Goal: Task Accomplishment & Management: Use online tool/utility

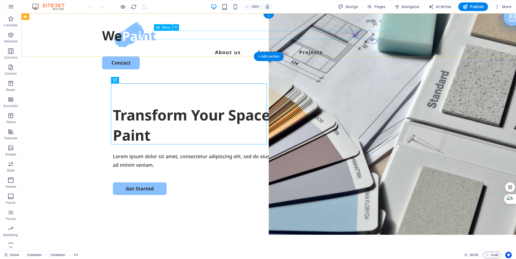
click at [226, 48] on nav "About us Services Projects" at bounding box center [268, 52] width 333 height 9
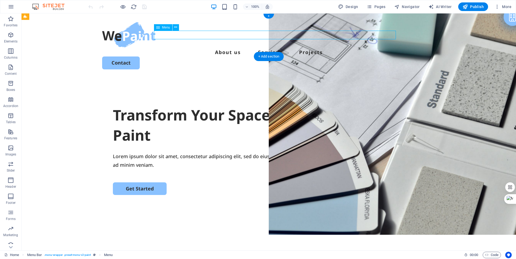
click at [229, 48] on nav "About us Services Projects" at bounding box center [268, 52] width 333 height 9
click at [173, 117] on div "Transform Your Space with a Fresh Coat of Paint" at bounding box center [269, 125] width 312 height 41
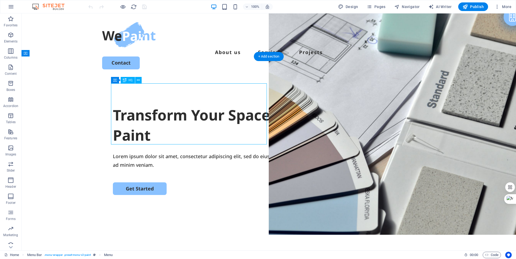
click at [173, 117] on div "Transform Your Space with a Fresh Coat of Paint" at bounding box center [269, 125] width 312 height 41
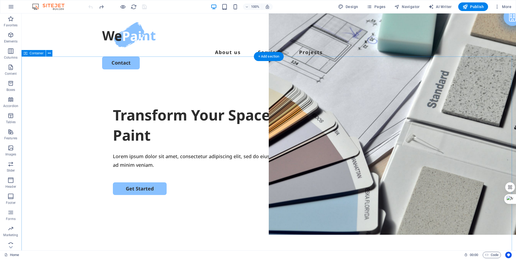
click at [132, 78] on div "Transform Your Space with a Fresh Coat of Paint Lorem ipsum dolor sit amet, con…" at bounding box center [268, 181] width 494 height 207
click at [282, 48] on nav "About us Services Projects" at bounding box center [268, 52] width 333 height 9
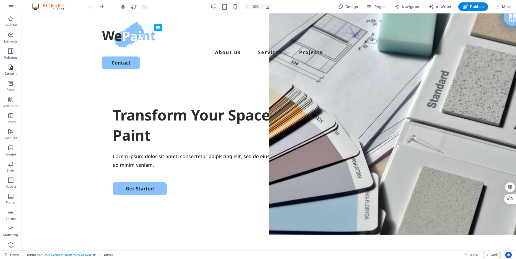
click at [8, 67] on icon "button" at bounding box center [11, 67] width 6 height 6
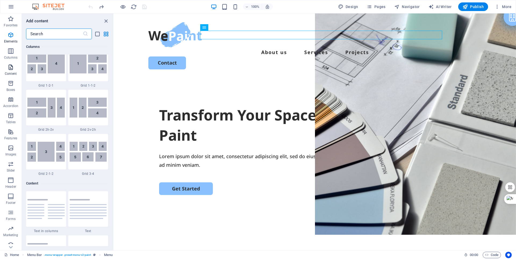
scroll to position [940, 0]
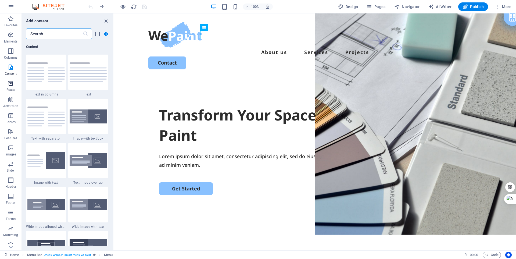
click at [15, 85] on span "Boxes" at bounding box center [10, 86] width 21 height 13
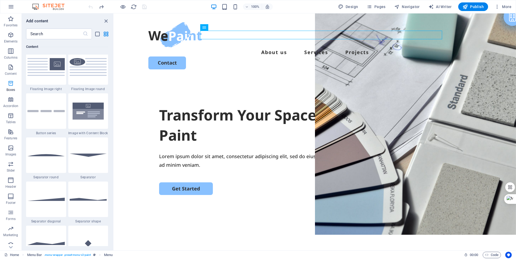
scroll to position [1482, 0]
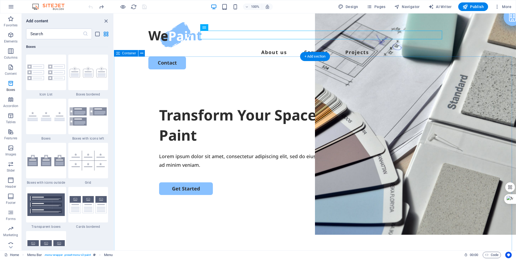
click at [135, 84] on div "Transform Your Space with a Fresh Coat of Paint Lorem ipsum dolor sit amet, con…" at bounding box center [315, 181] width 402 height 207
